Goal: Information Seeking & Learning: Learn about a topic

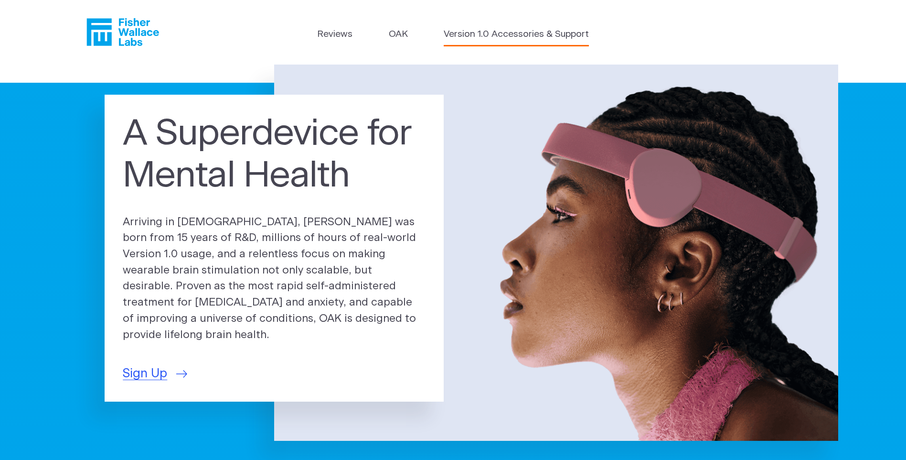
click at [481, 35] on link "Version 1.0 Accessories & Support" at bounding box center [516, 35] width 145 height 14
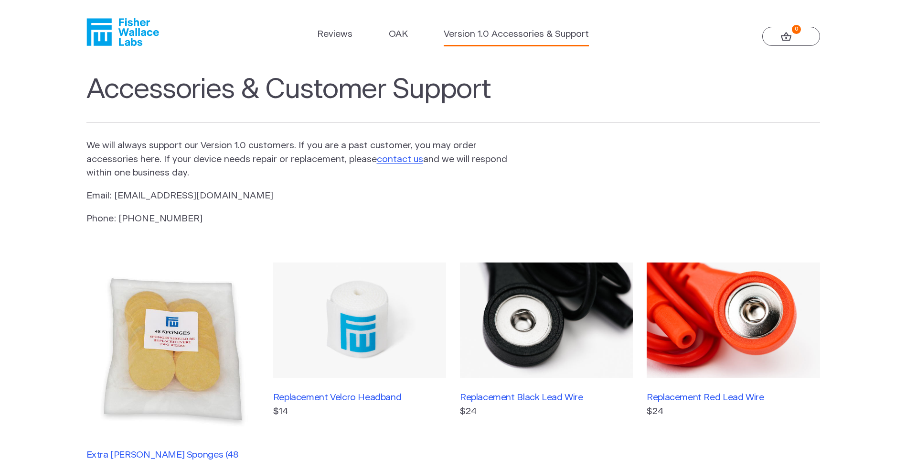
click at [133, 40] on icon "Fisher Wallace" at bounding box center [122, 32] width 73 height 28
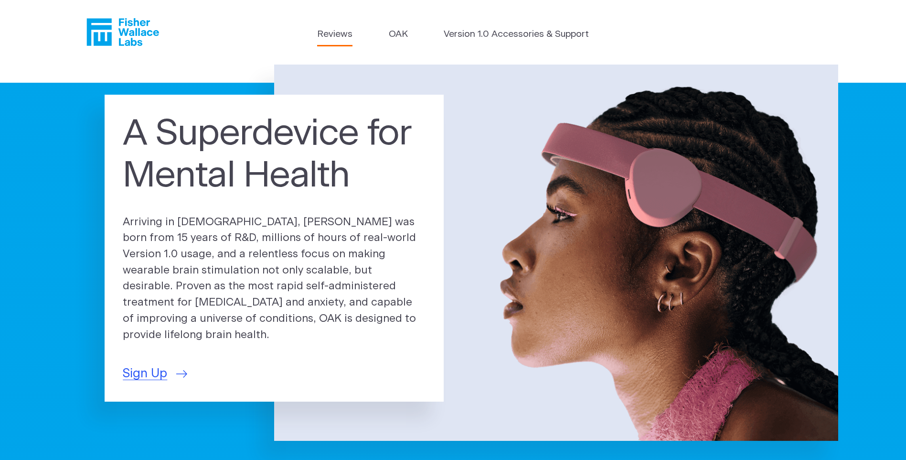
click at [346, 35] on link "Reviews" at bounding box center [334, 35] width 35 height 14
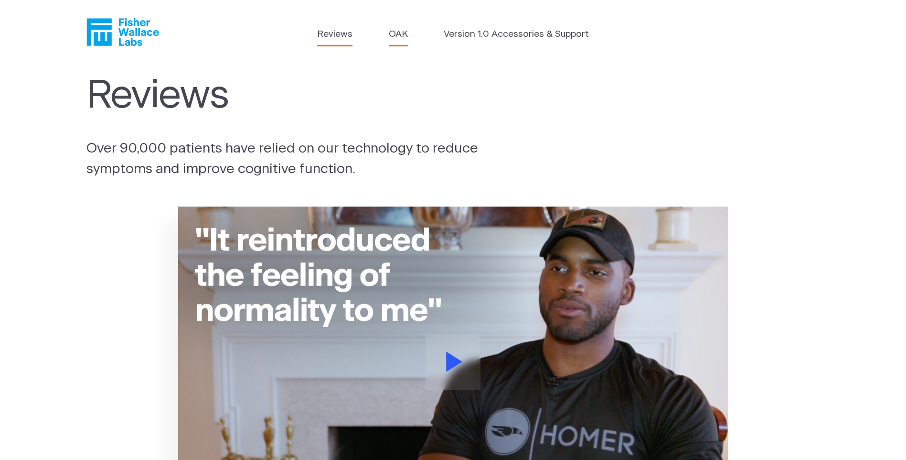
click at [399, 37] on link "OAK" at bounding box center [398, 35] width 19 height 14
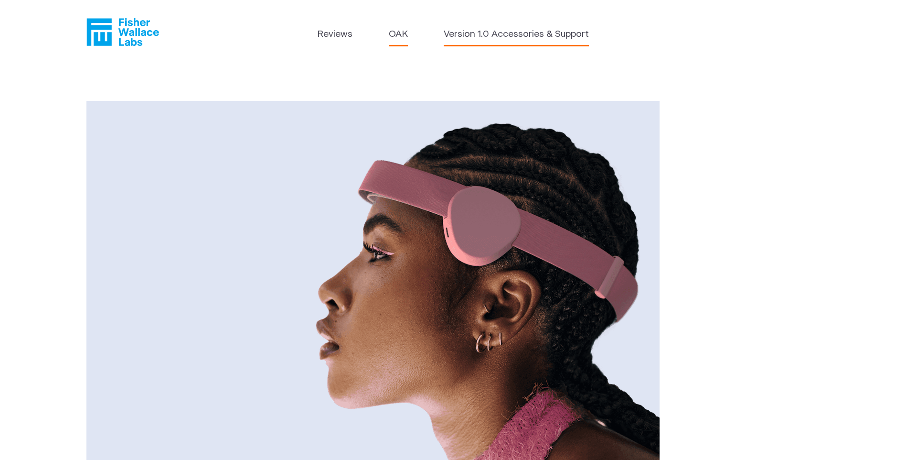
click at [484, 37] on link "Version 1.0 Accessories & Support" at bounding box center [516, 35] width 145 height 14
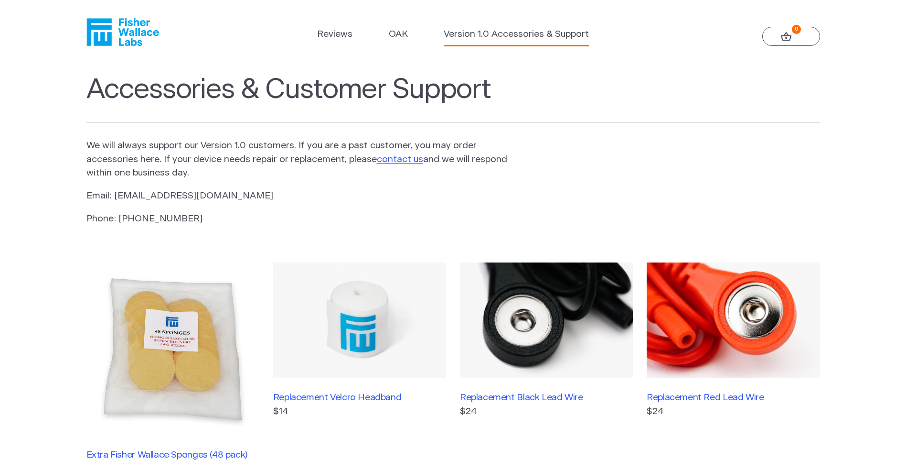
click at [40, 212] on section "Accessories & Customer Support We will always support our Version 1.0 customers…" at bounding box center [453, 385] width 906 height 642
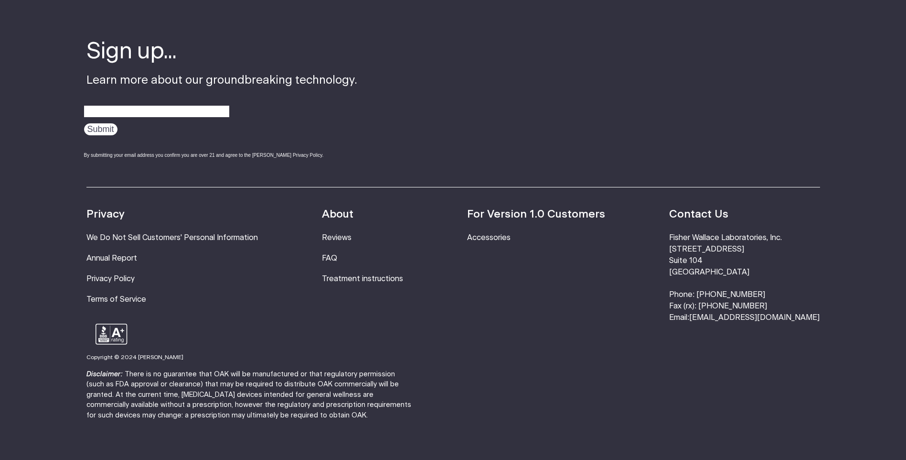
scroll to position [734, 0]
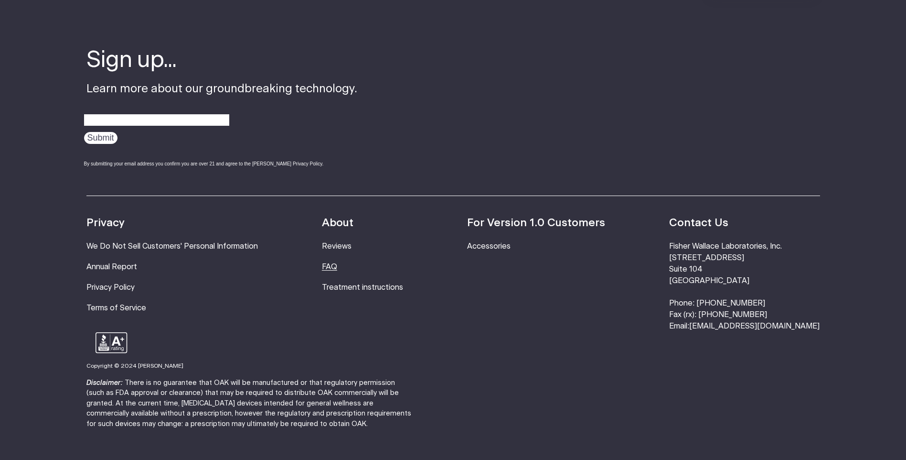
click at [337, 269] on link "FAQ" at bounding box center [329, 267] width 15 height 8
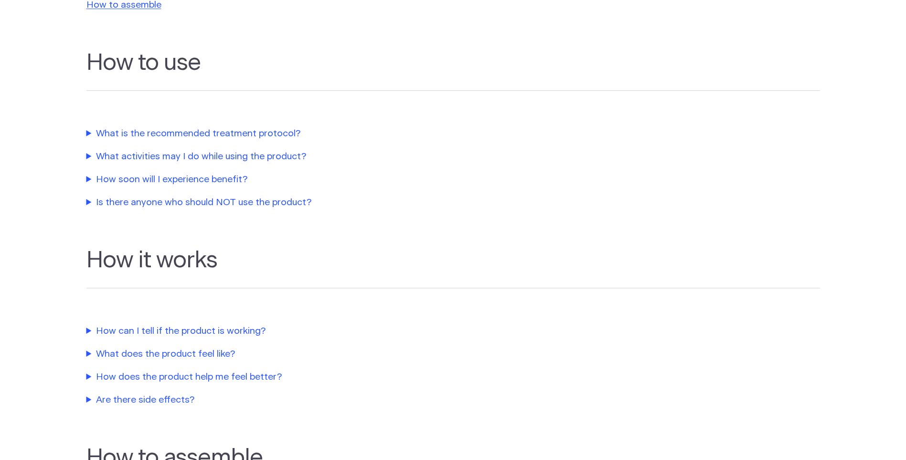
scroll to position [287, 0]
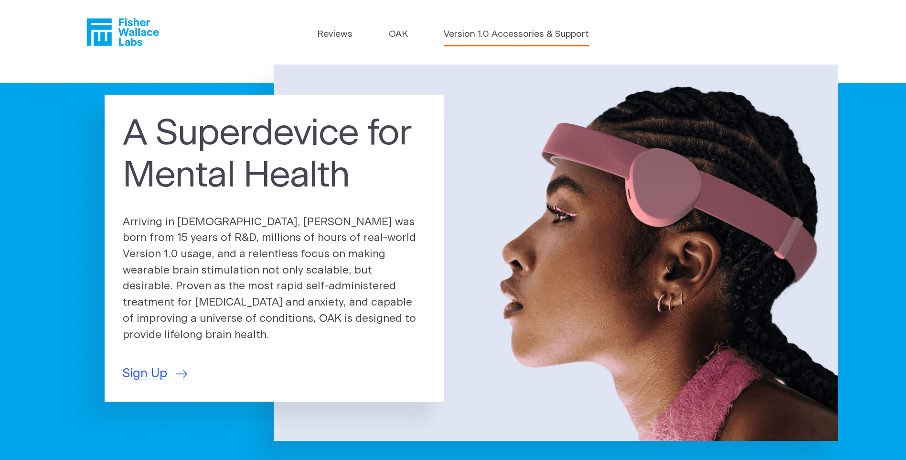
click at [522, 34] on link "Version 1.0 Accessories & Support" at bounding box center [516, 35] width 145 height 14
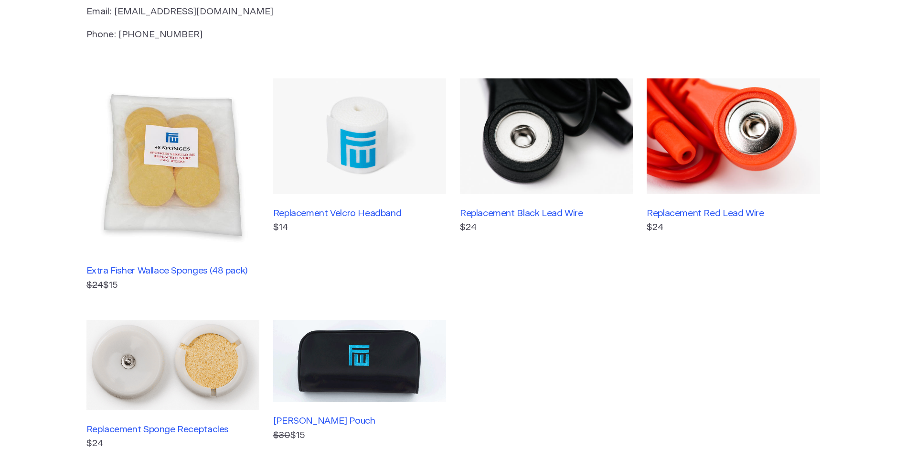
scroll to position [191, 0]
